Goal: Information Seeking & Learning: Learn about a topic

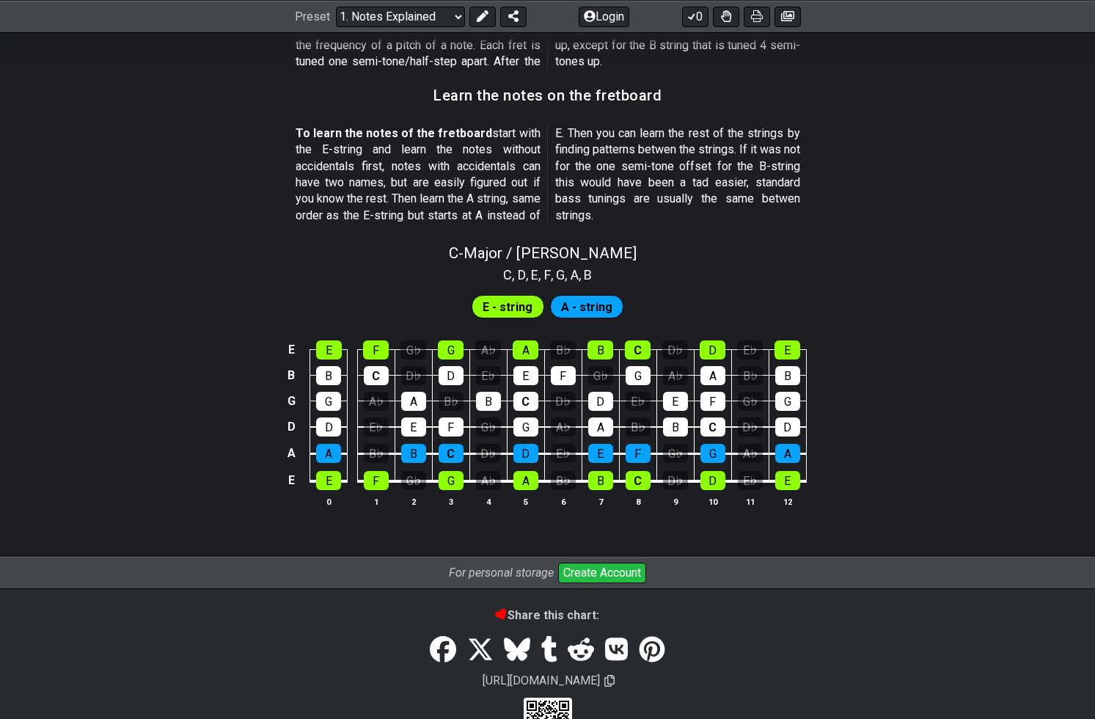
scroll to position [1267, 0]
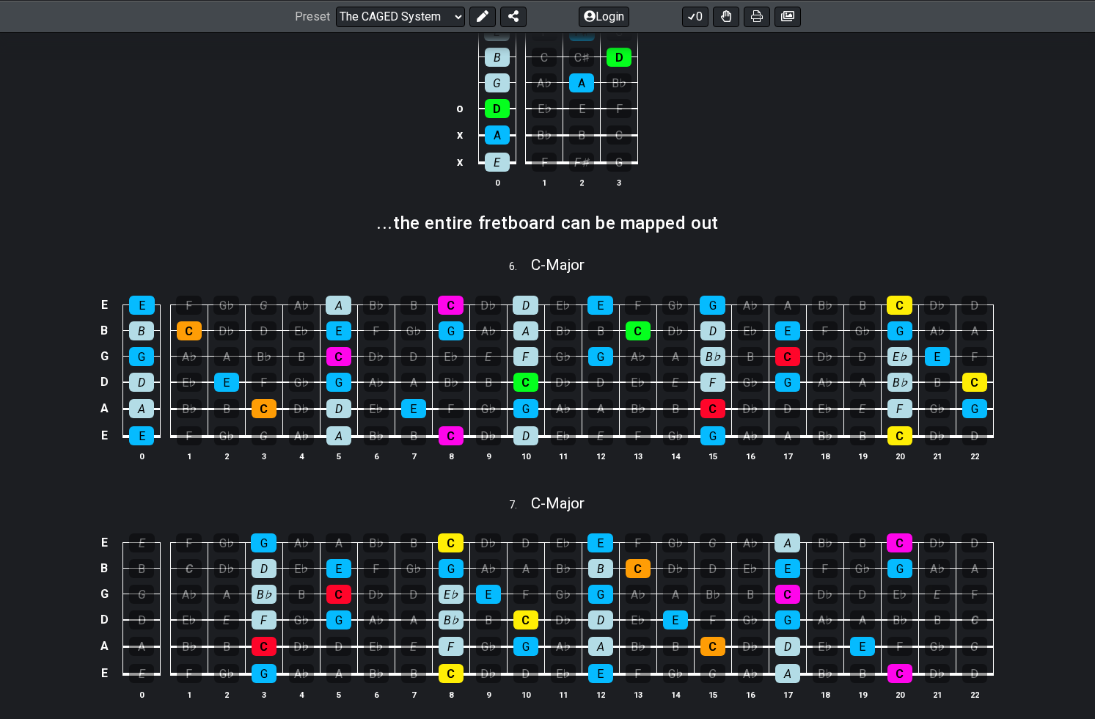
scroll to position [834, 0]
